Goal: Check status: Check status

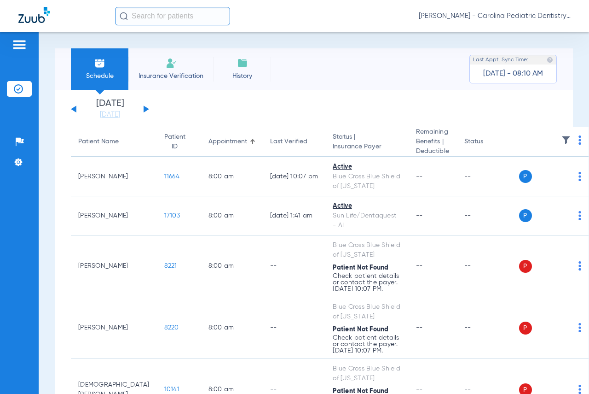
click at [146, 107] on button at bounding box center [147, 108] width 6 height 7
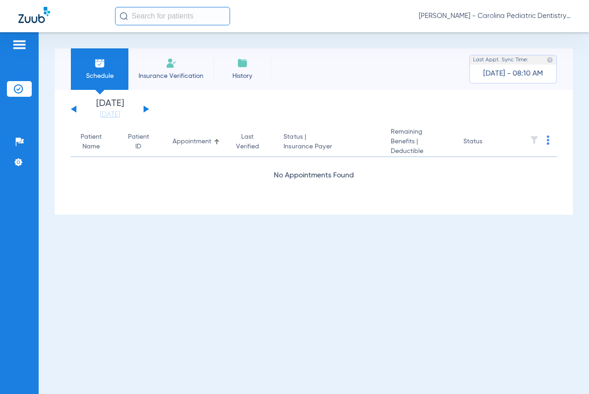
click at [146, 107] on button at bounding box center [147, 108] width 6 height 7
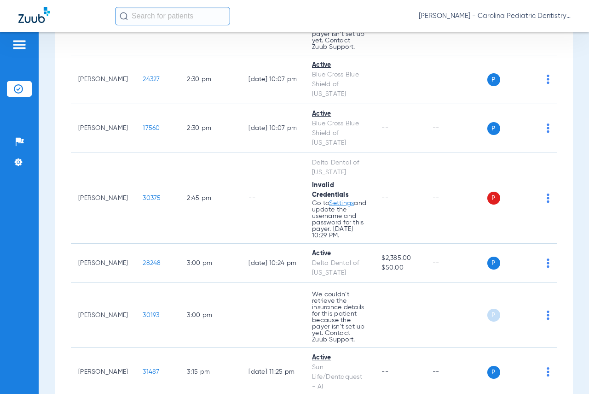
scroll to position [5372, 0]
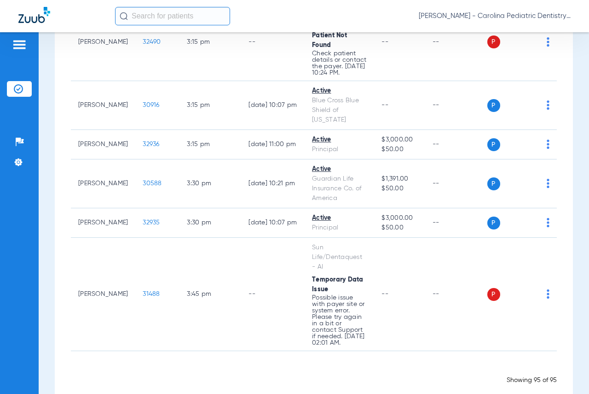
drag, startPoint x: 275, startPoint y: 114, endPoint x: 298, endPoint y: 415, distance: 302.6
click at [298, 393] on html "[PERSON_NAME] - Carolina Pediatric Dentistry Patients Insurance Verification Se…" at bounding box center [294, 197] width 589 height 394
